Goal: Information Seeking & Learning: Learn about a topic

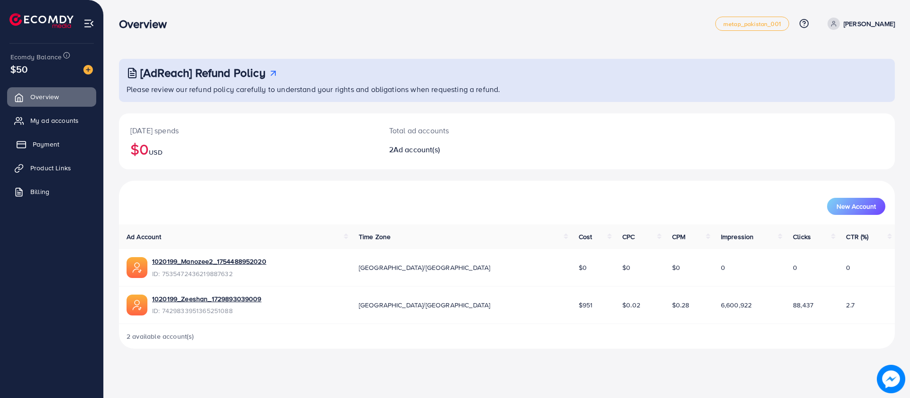
click at [65, 145] on link "Payment" at bounding box center [51, 144] width 89 height 19
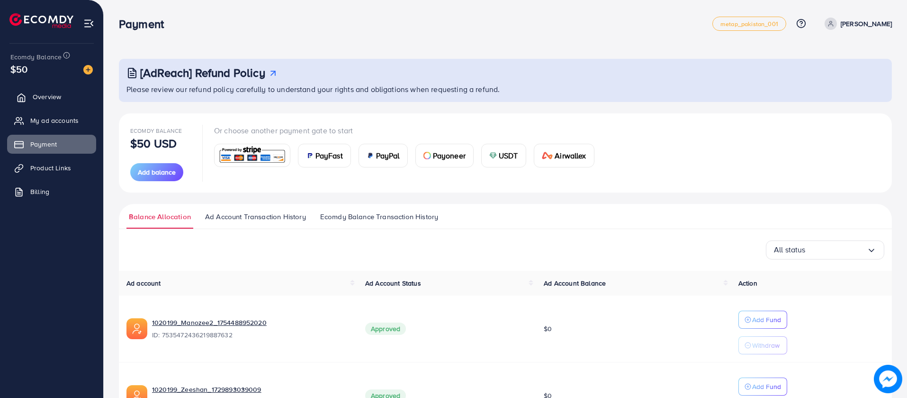
click at [54, 100] on span "Overview" at bounding box center [47, 96] width 28 height 9
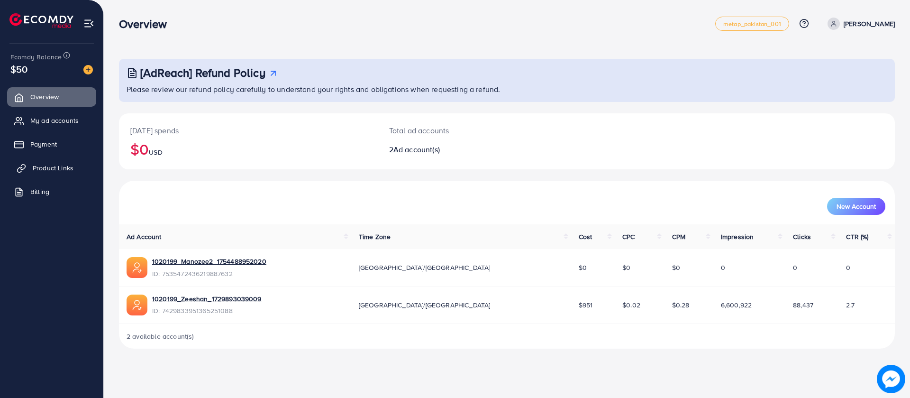
click at [55, 169] on span "Product Links" at bounding box center [53, 167] width 41 height 9
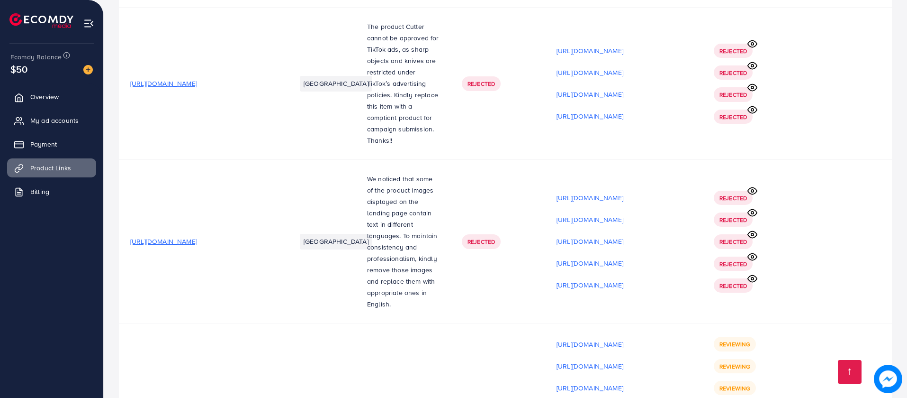
scroll to position [9116, 0]
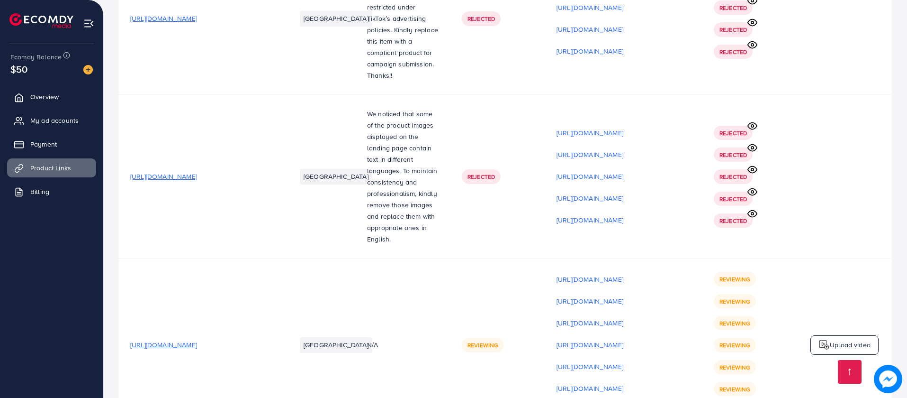
click at [197, 340] on span "[URL][DOMAIN_NAME]" at bounding box center [163, 344] width 67 height 9
click at [611, 273] on p "[URL][DOMAIN_NAME]" at bounding box center [590, 278] width 67 height 11
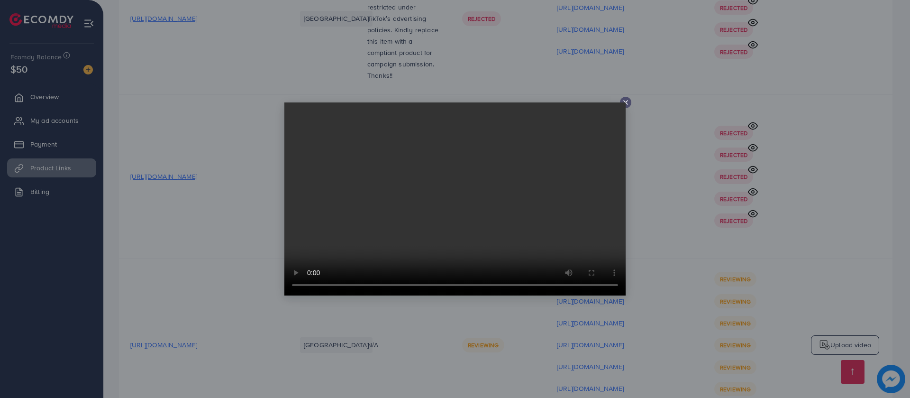
click at [626, 101] on icon at bounding box center [626, 103] width 8 height 8
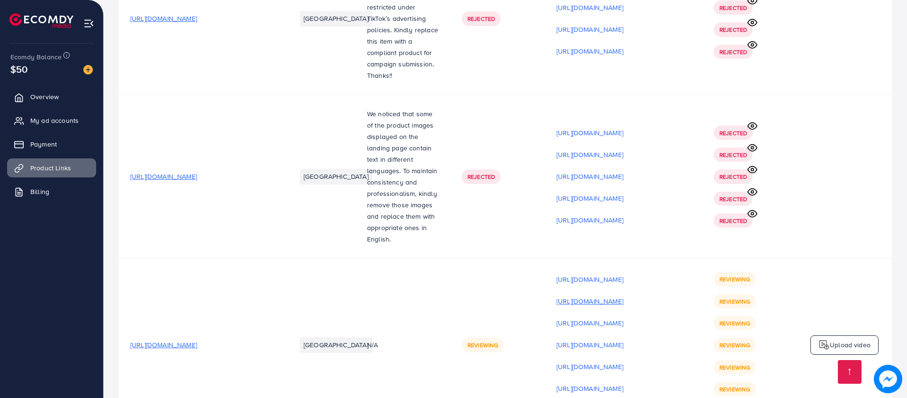
click at [620, 295] on p "[URL][DOMAIN_NAME]" at bounding box center [590, 300] width 67 height 11
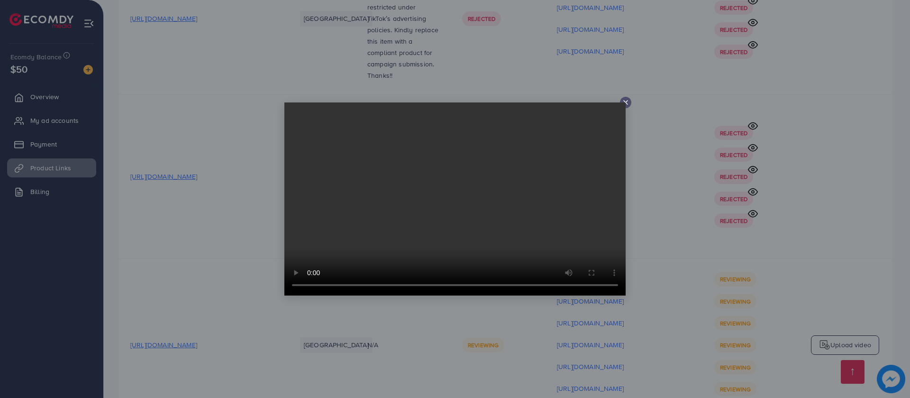
click at [627, 100] on line at bounding box center [626, 102] width 4 height 4
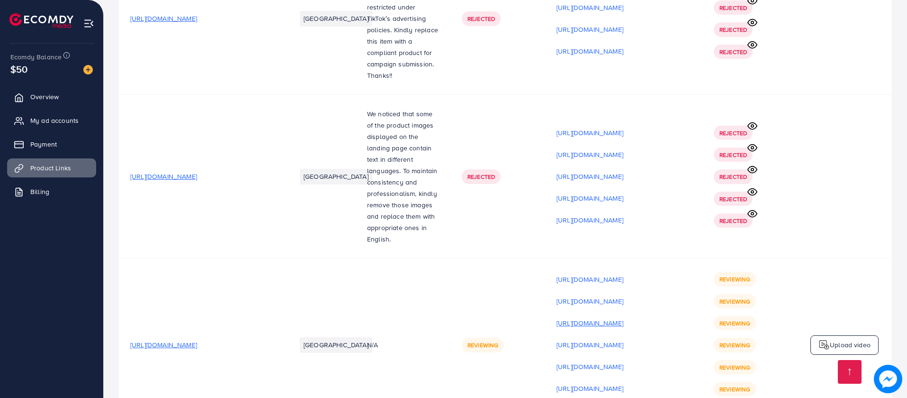
click at [622, 317] on p "[URL][DOMAIN_NAME]" at bounding box center [590, 322] width 67 height 11
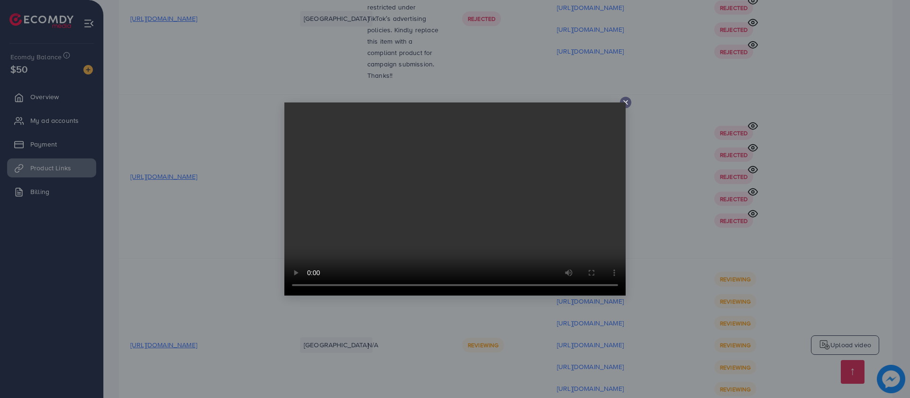
click at [625, 99] on icon at bounding box center [626, 103] width 8 height 8
